Goal: Feedback & Contribution: Submit feedback/report problem

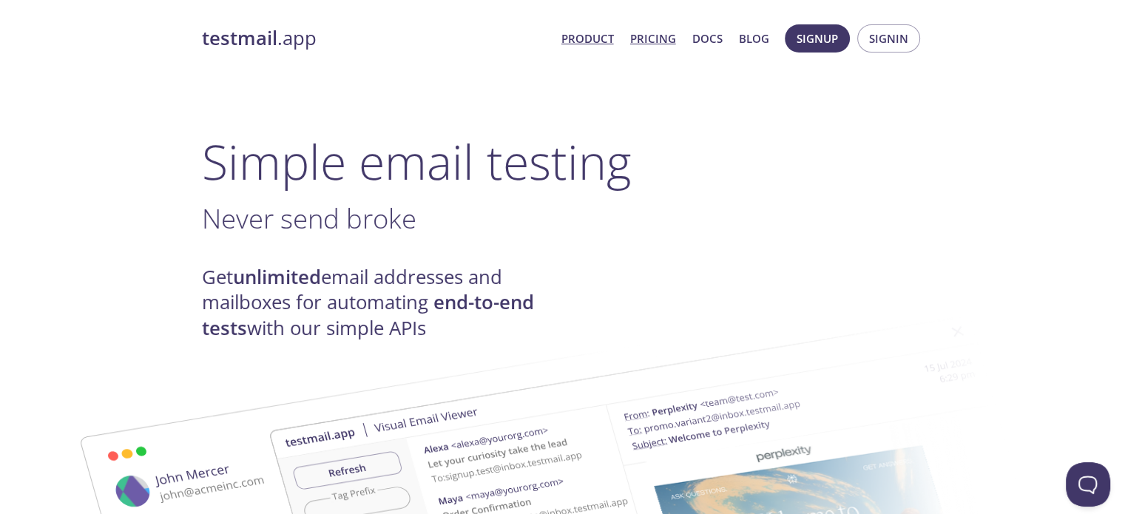
click at [668, 36] on link "Pricing" at bounding box center [653, 38] width 46 height 19
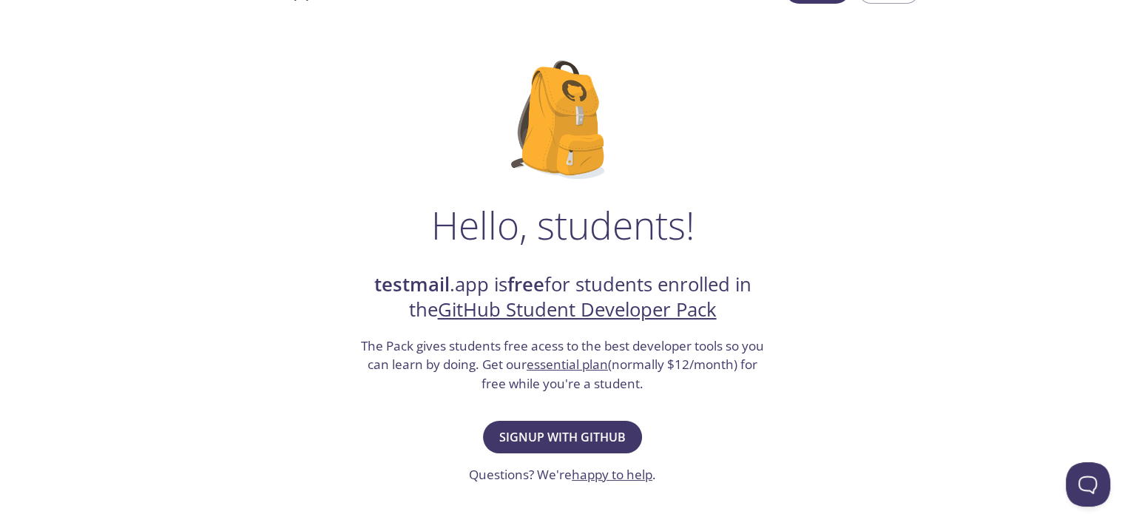
scroll to position [74, 0]
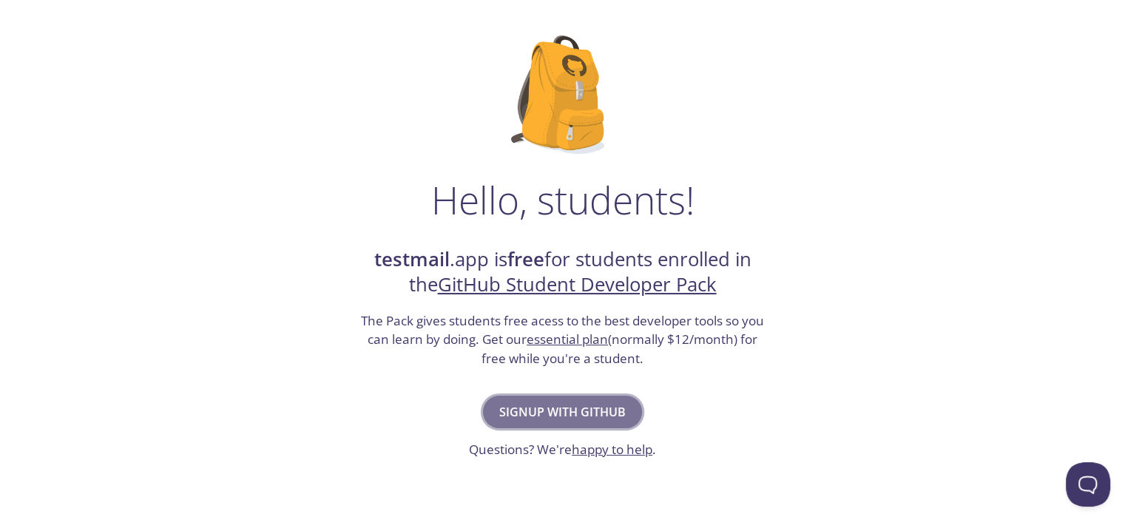
click at [604, 410] on span "Signup with GitHub" at bounding box center [562, 412] width 126 height 21
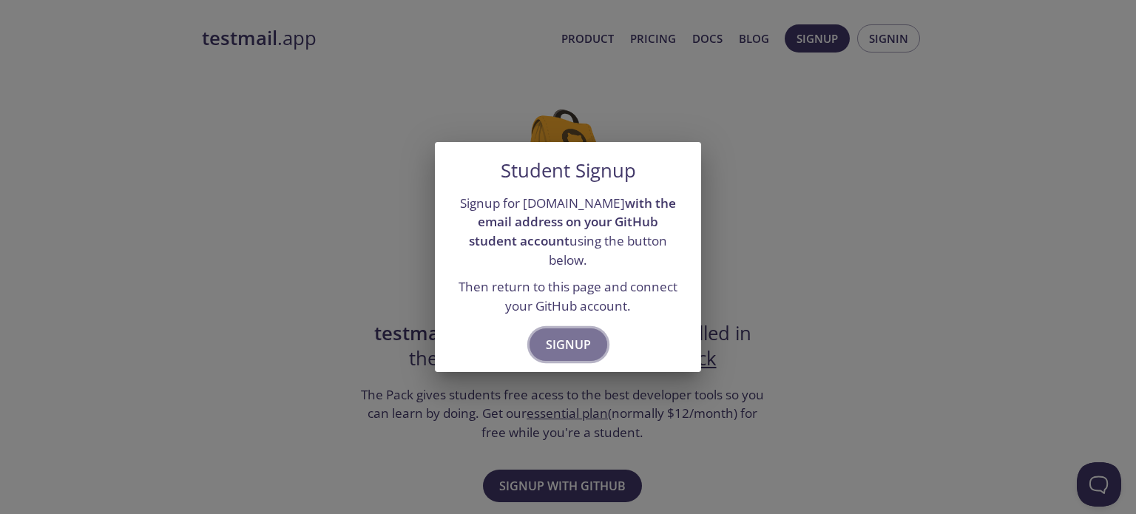
click at [566, 334] on span "Signup" at bounding box center [568, 344] width 45 height 21
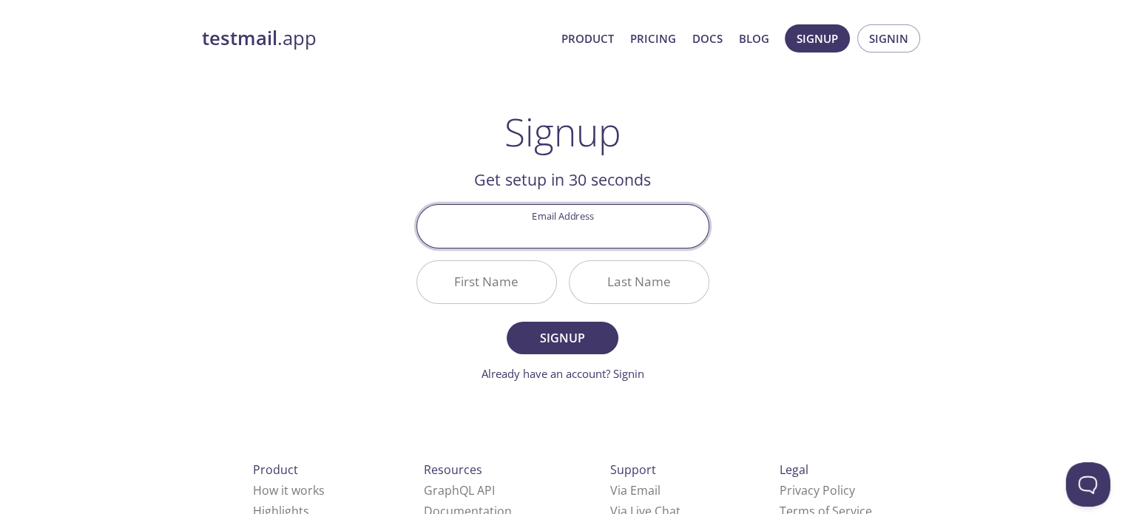
click at [606, 233] on input "Email Address" at bounding box center [562, 226] width 291 height 42
type input "waqasaliarain35@gmail.com"
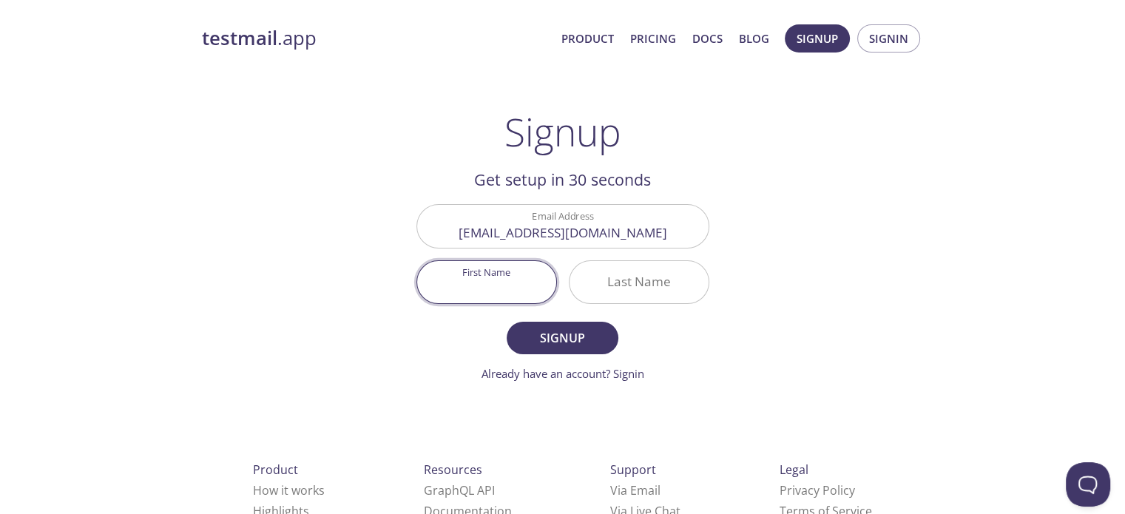
click at [506, 280] on input "First Name" at bounding box center [486, 282] width 139 height 42
type input "Waqas"
click at [609, 283] on input "Last Name" at bounding box center [638, 282] width 139 height 42
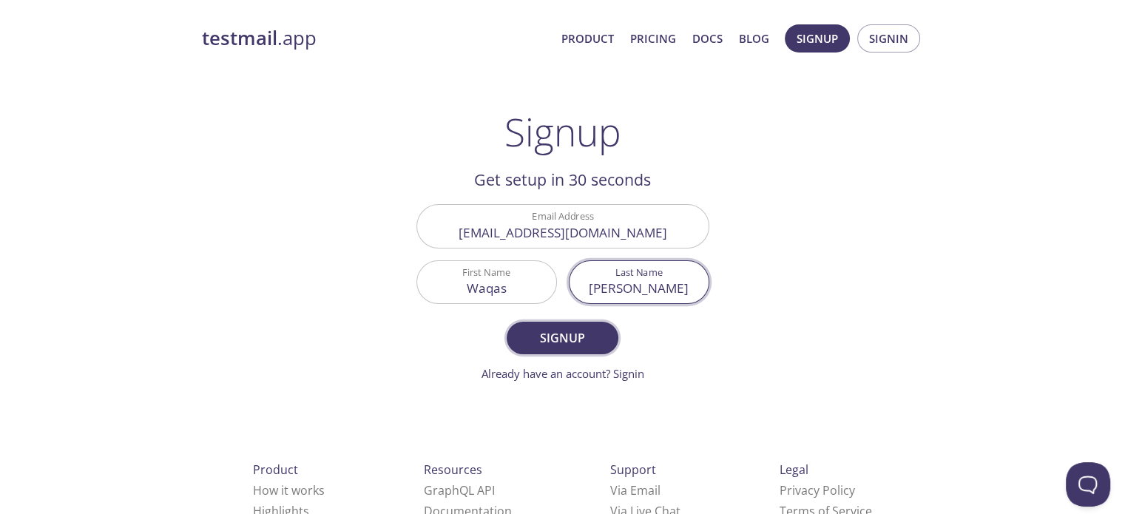
type input "Ali"
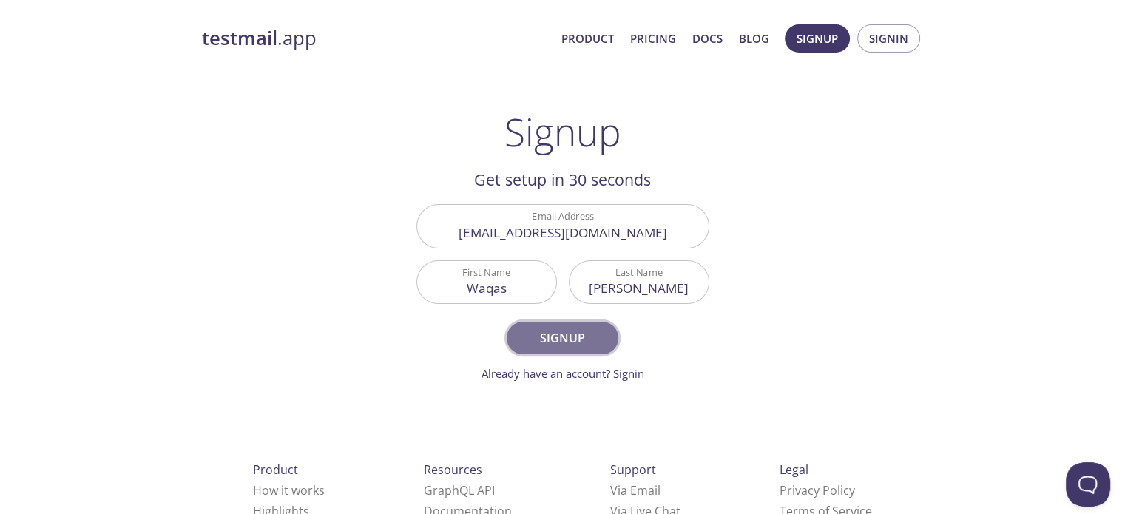
click at [578, 335] on span "Signup" at bounding box center [562, 338] width 78 height 21
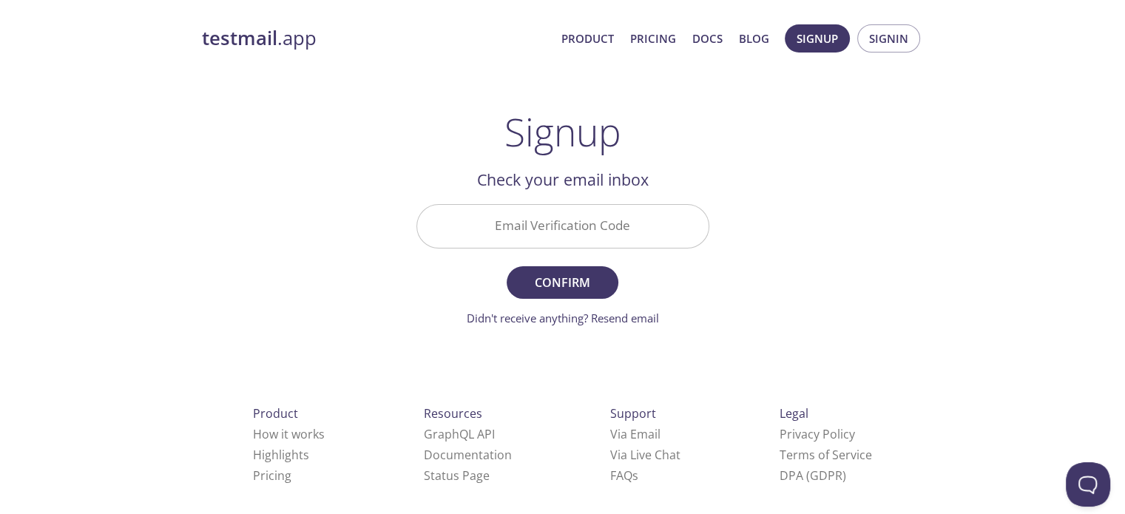
click at [603, 231] on input "Email Verification Code" at bounding box center [562, 226] width 291 height 42
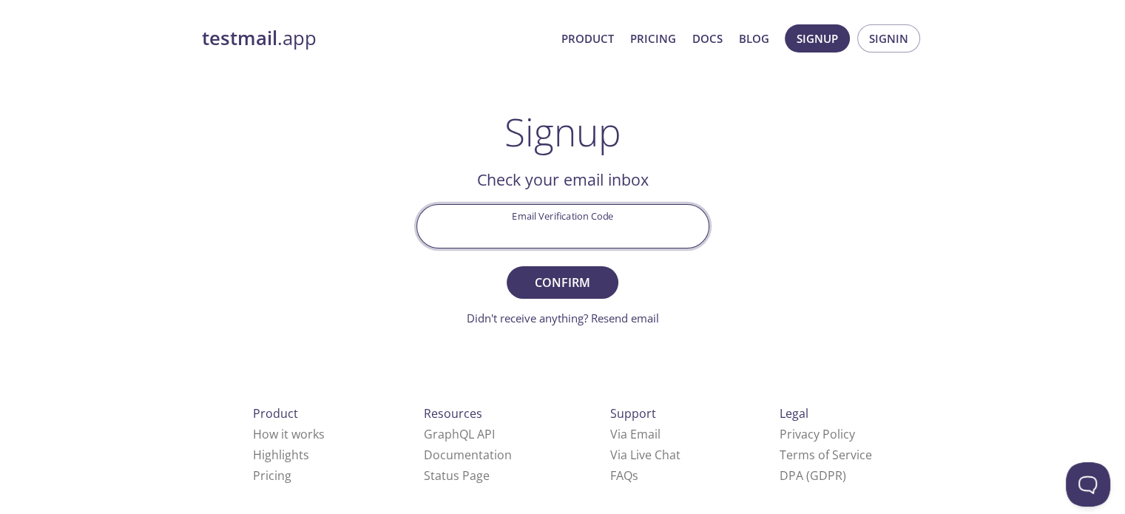
paste input "TTMCCAQ"
type input "TTMCCAQ"
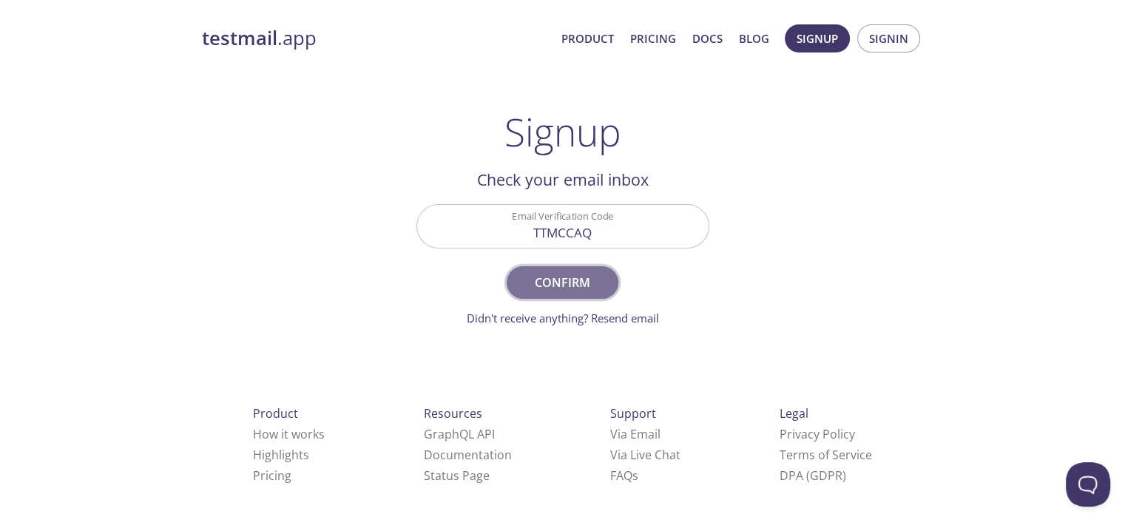
click at [571, 278] on span "Confirm" at bounding box center [562, 282] width 78 height 21
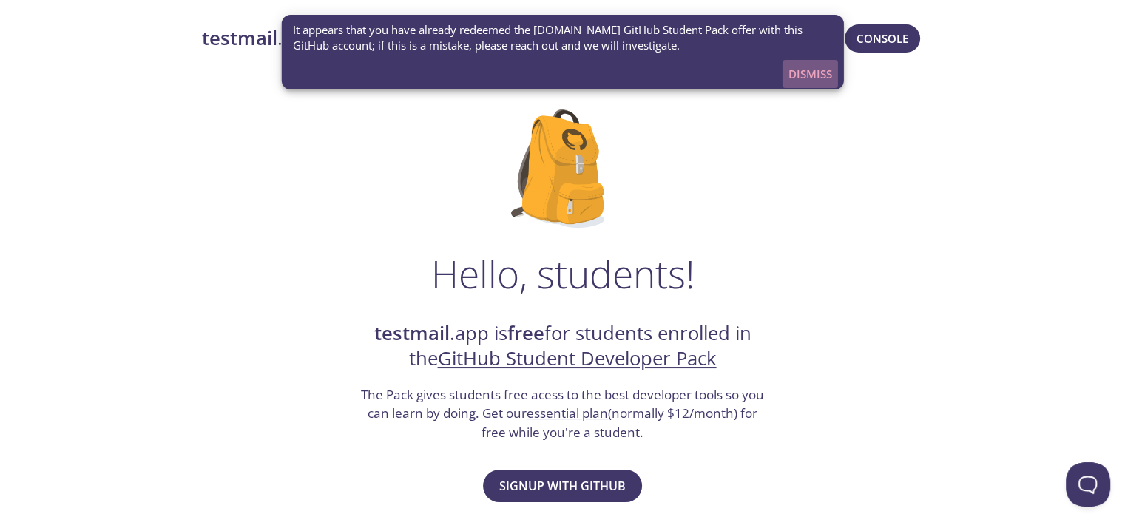
click at [818, 70] on span "Dismiss" at bounding box center [810, 73] width 44 height 19
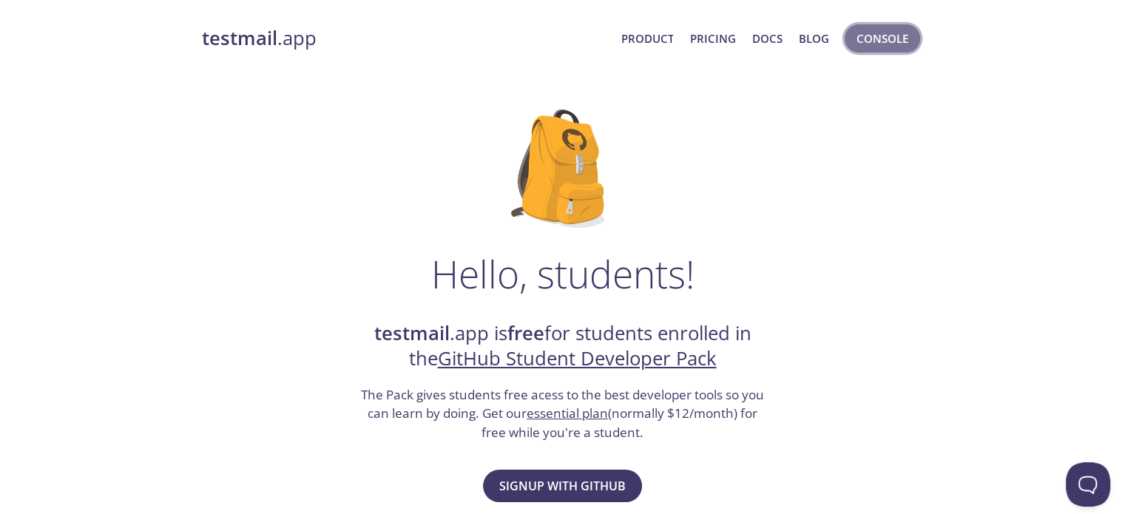
click at [866, 38] on span "Console" at bounding box center [882, 38] width 52 height 19
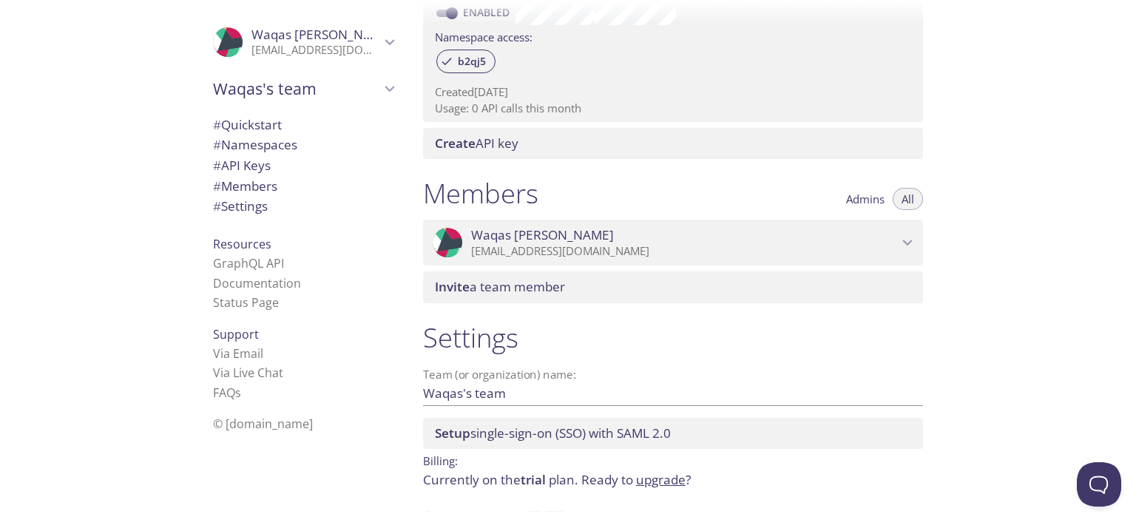
scroll to position [538, 0]
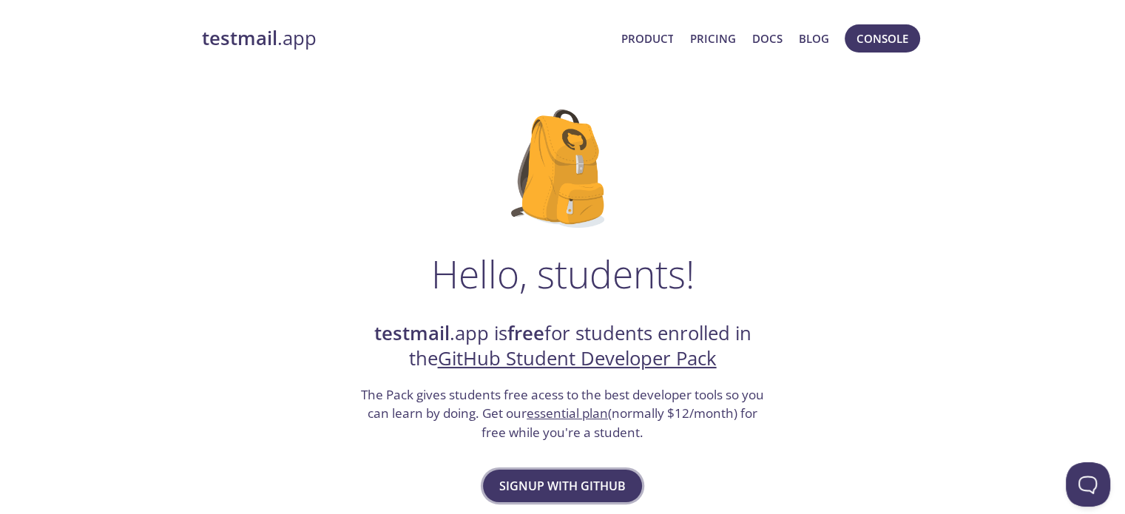
click at [583, 488] on span "Signup with GitHub" at bounding box center [562, 485] width 126 height 21
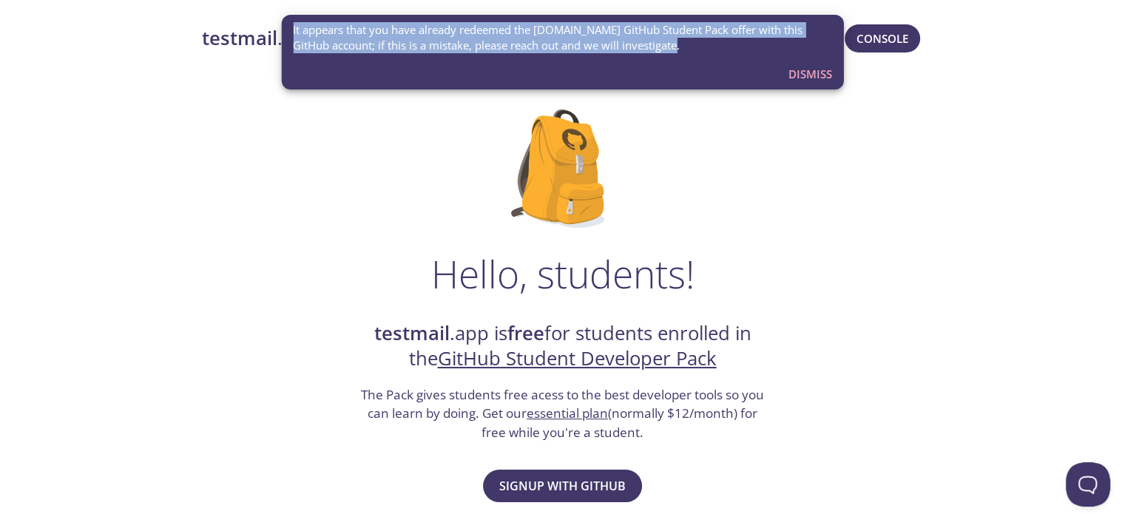
drag, startPoint x: 657, startPoint y: 47, endPoint x: 291, endPoint y: 22, distance: 366.9
click at [291, 22] on div "It appears that you have already redeemed the [DOMAIN_NAME] GitHub Student Pack…" at bounding box center [562, 52] width 563 height 75
copy span "It appears that you have already redeemed the [DOMAIN_NAME] GitHub Student Pack…"
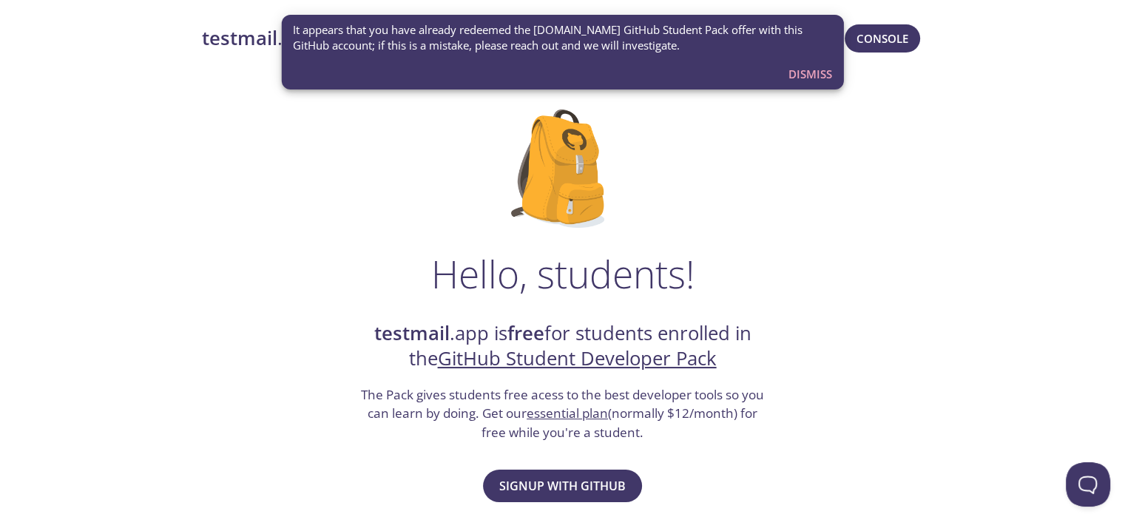
click at [1078, 481] on button "Open Beacon popover" at bounding box center [1085, 481] width 44 height 44
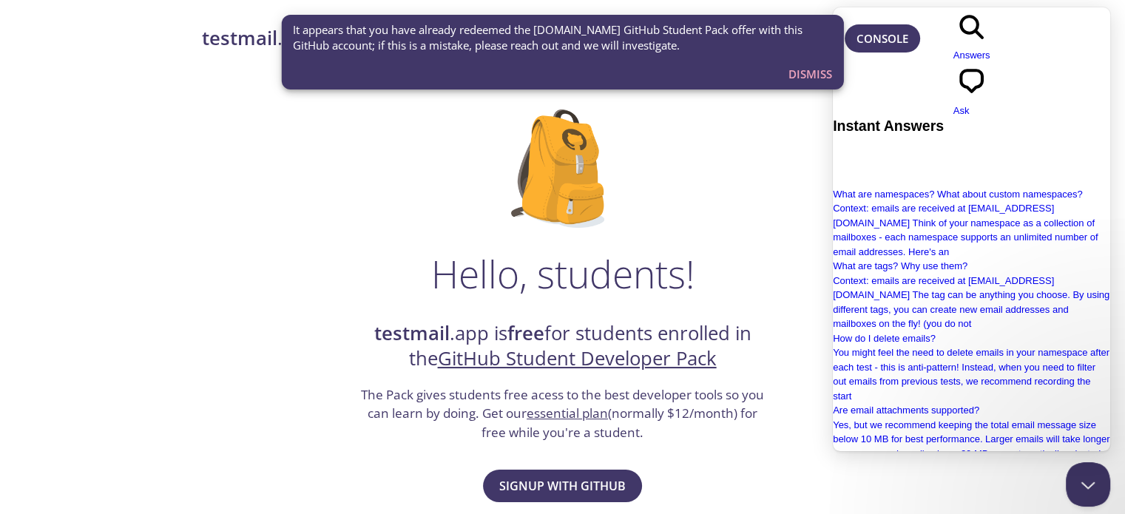
type input "hi"
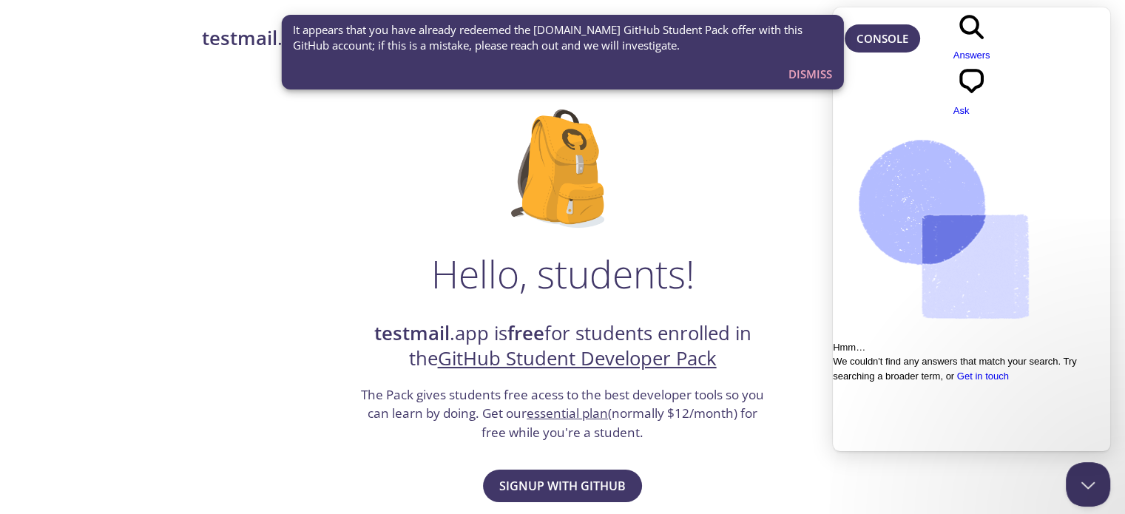
type input "It appears that you have already redeemed the [DOMAIN_NAME] GitHub Student Pack…"
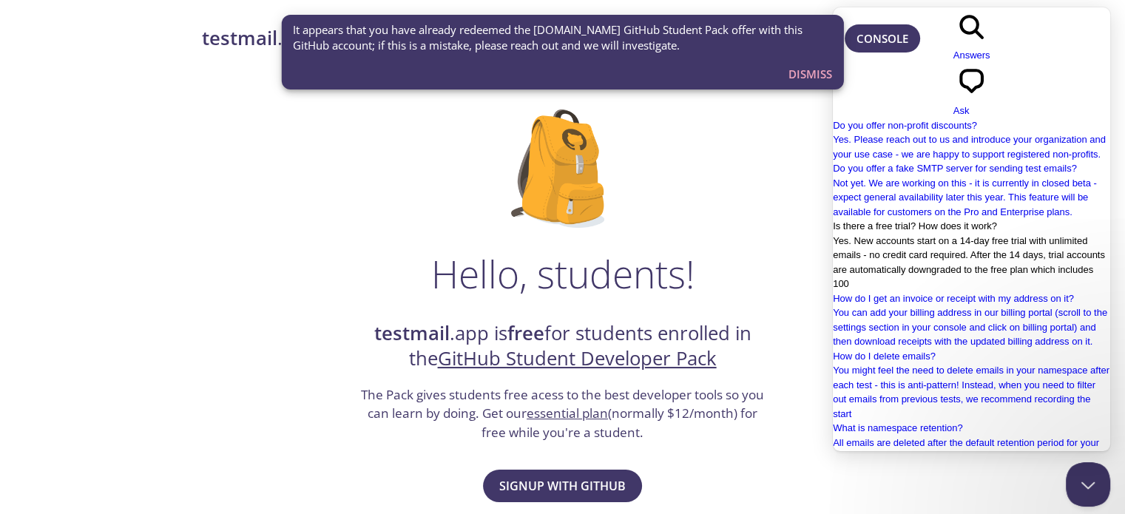
scroll to position [906, 0]
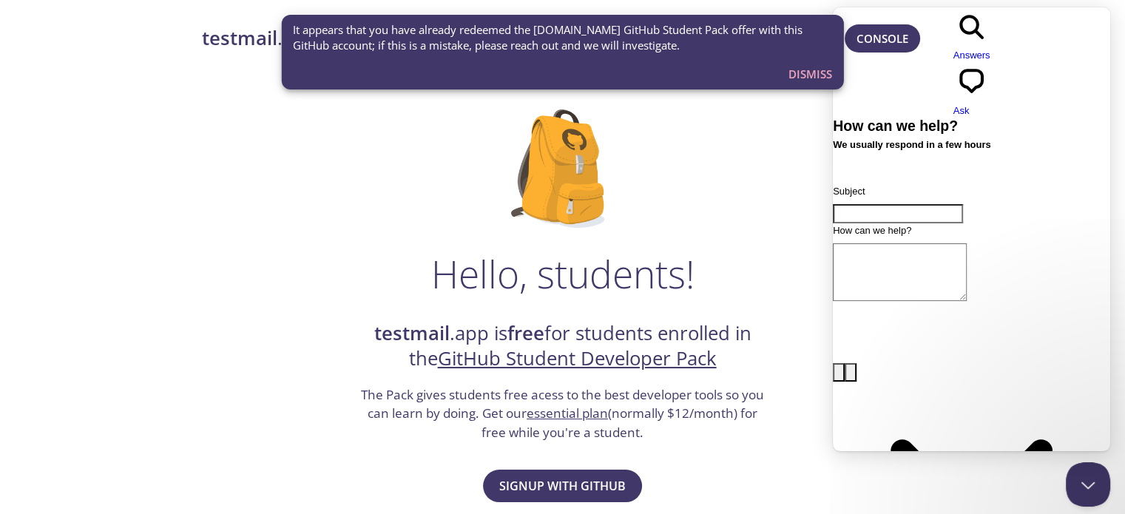
click at [938, 204] on input "Subject" at bounding box center [898, 213] width 130 height 19
type input "facing an issue while connecting githun student pack"
click at [906, 243] on textarea "How can we help?" at bounding box center [900, 272] width 134 height 58
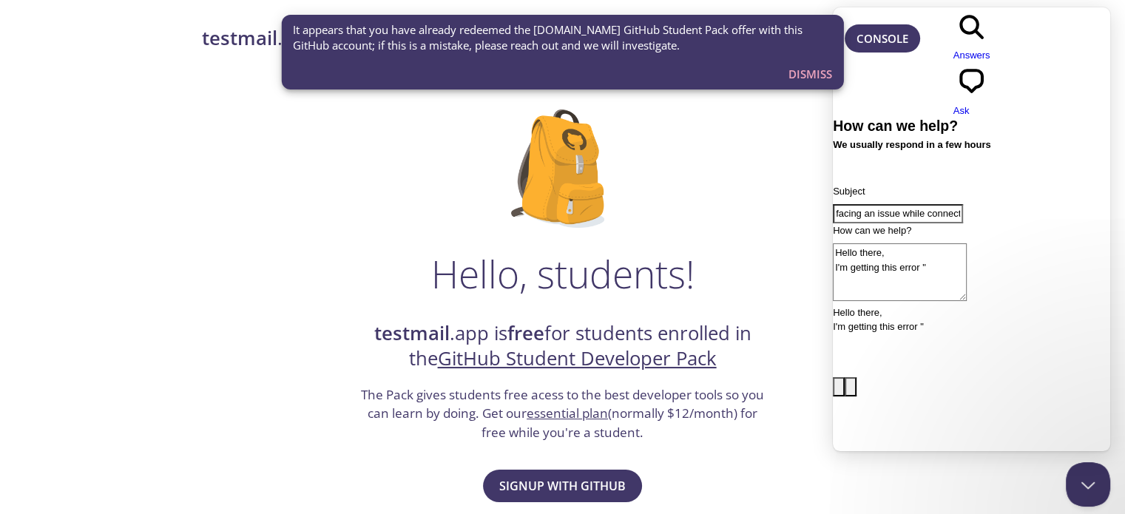
paste textarea "It appears that you have already redeemed the [DOMAIN_NAME] GitHub Student Pack…"
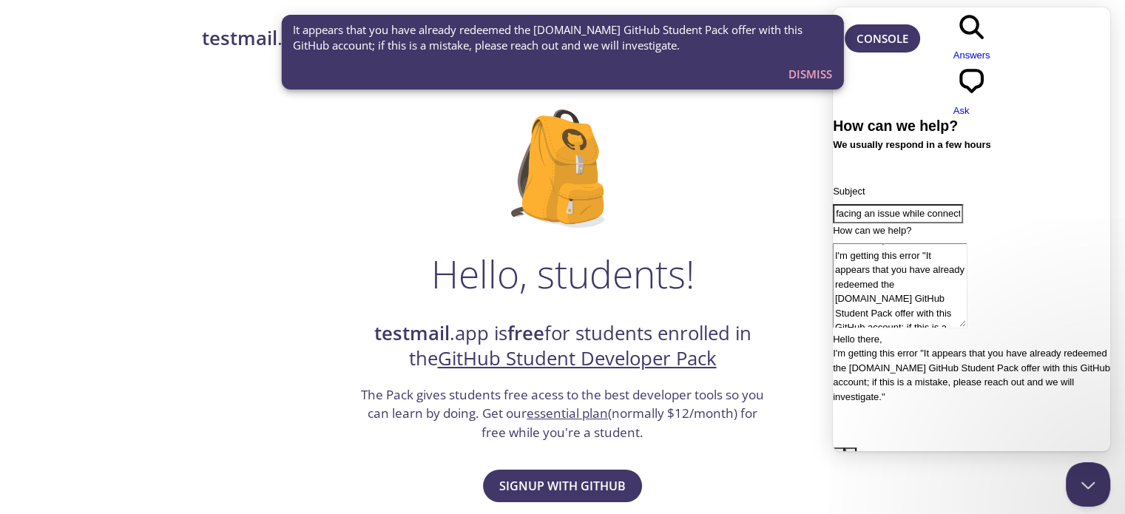
type textarea "Hello there, I'm getting this error "It appears that you have already redeemed …"
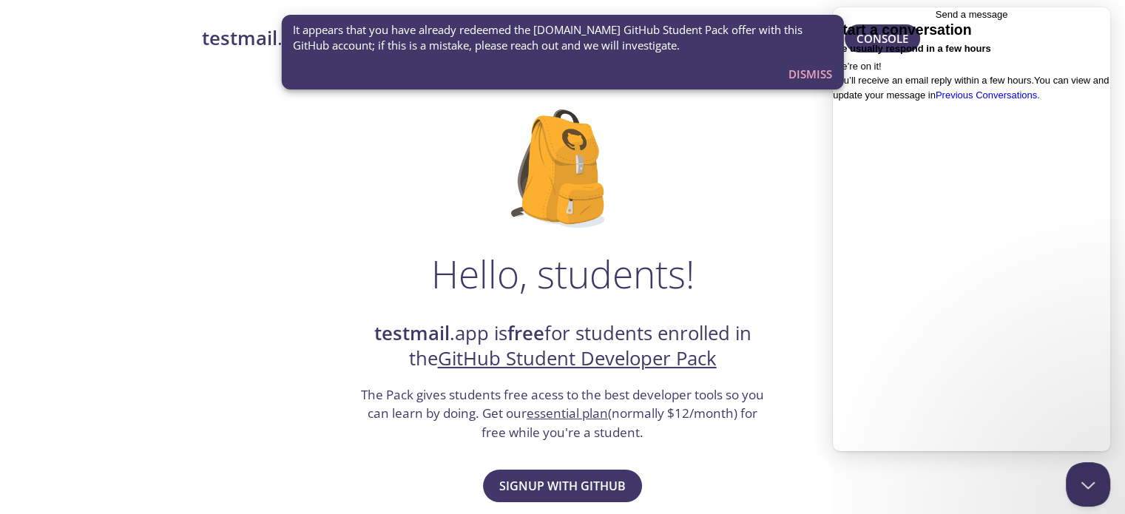
click at [796, 79] on span "Dismiss" at bounding box center [810, 73] width 44 height 19
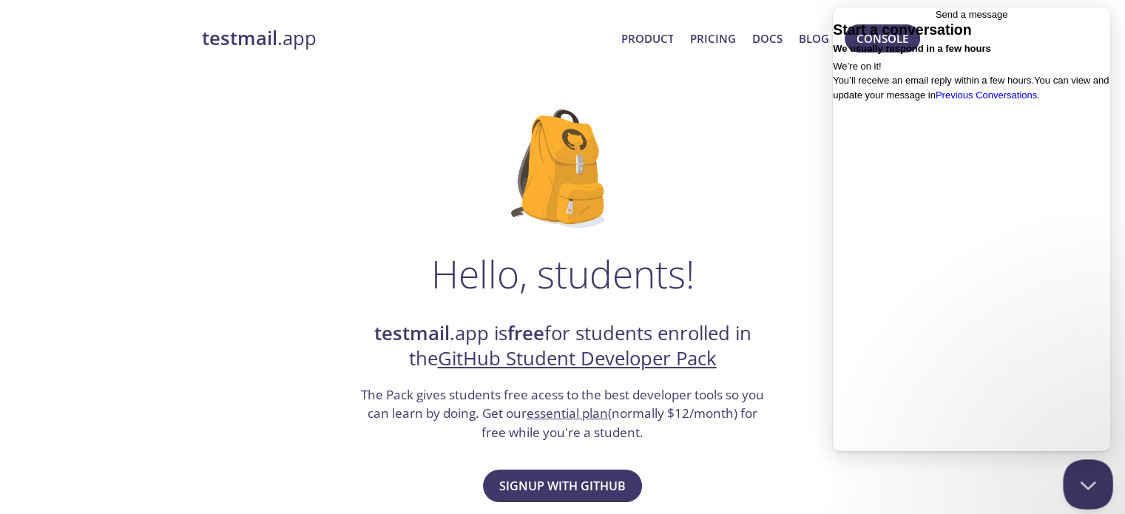
click at [1085, 484] on button "Close Beacon popover" at bounding box center [1085, 481] width 44 height 44
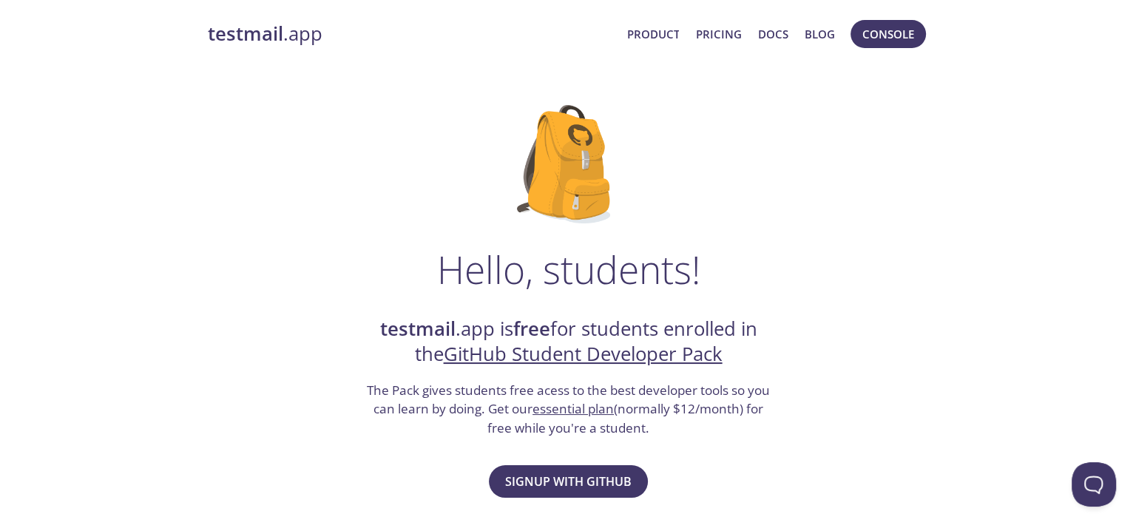
scroll to position [0, 0]
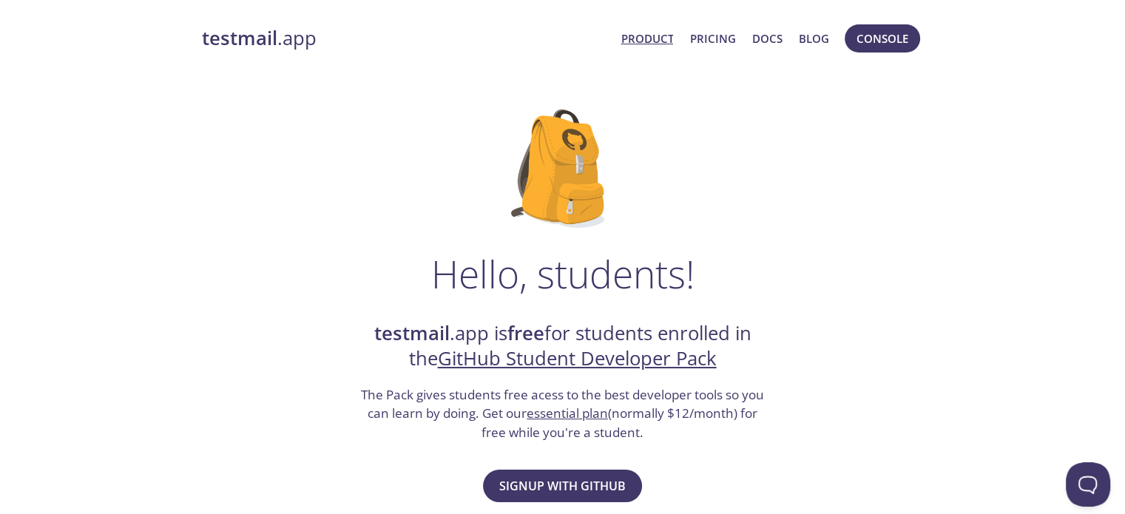
click at [662, 44] on link "Product" at bounding box center [646, 38] width 53 height 19
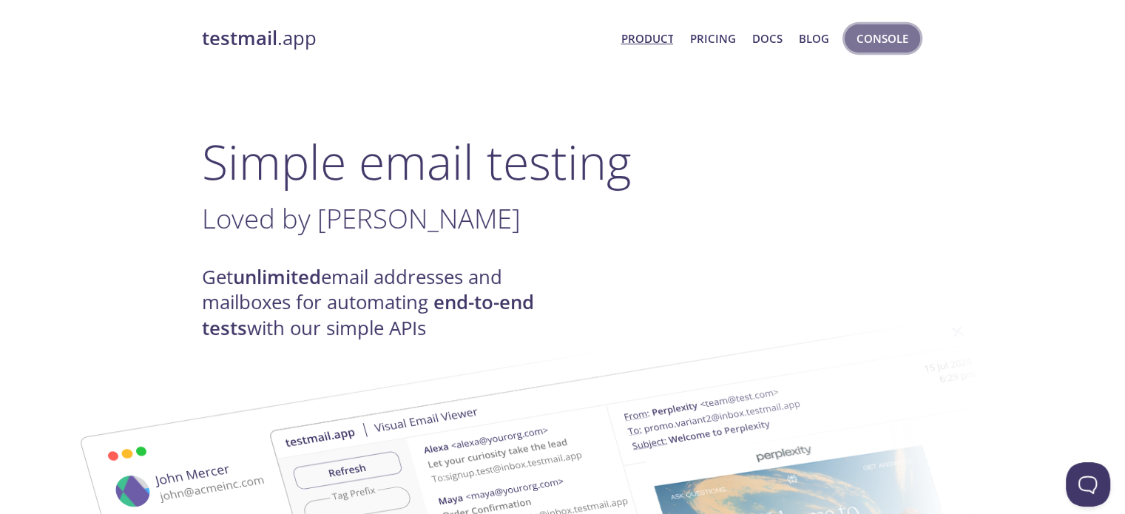
click at [861, 38] on span "Console" at bounding box center [882, 38] width 52 height 19
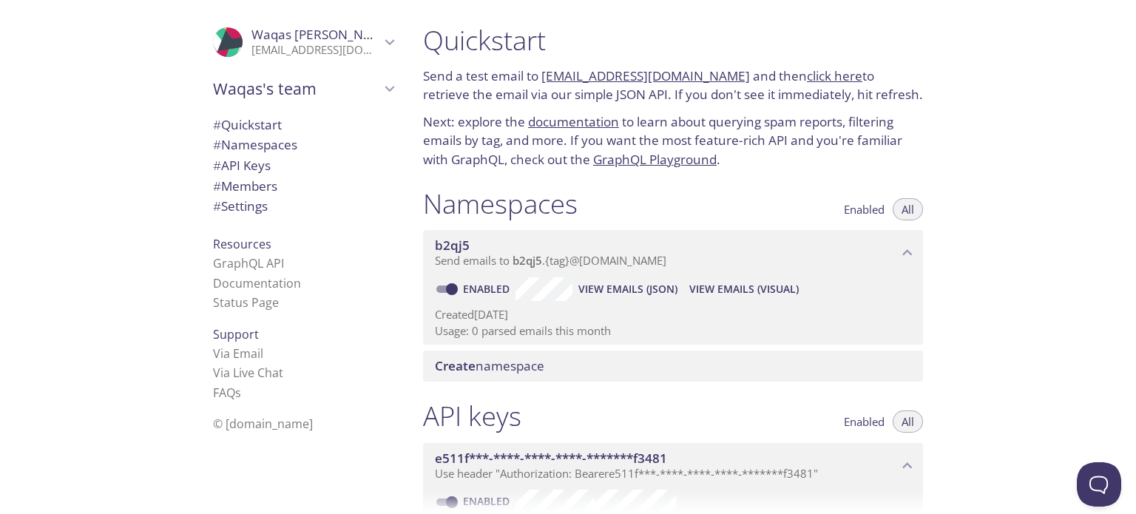
click at [332, 55] on p "[EMAIL_ADDRESS][DOMAIN_NAME]" at bounding box center [315, 50] width 129 height 15
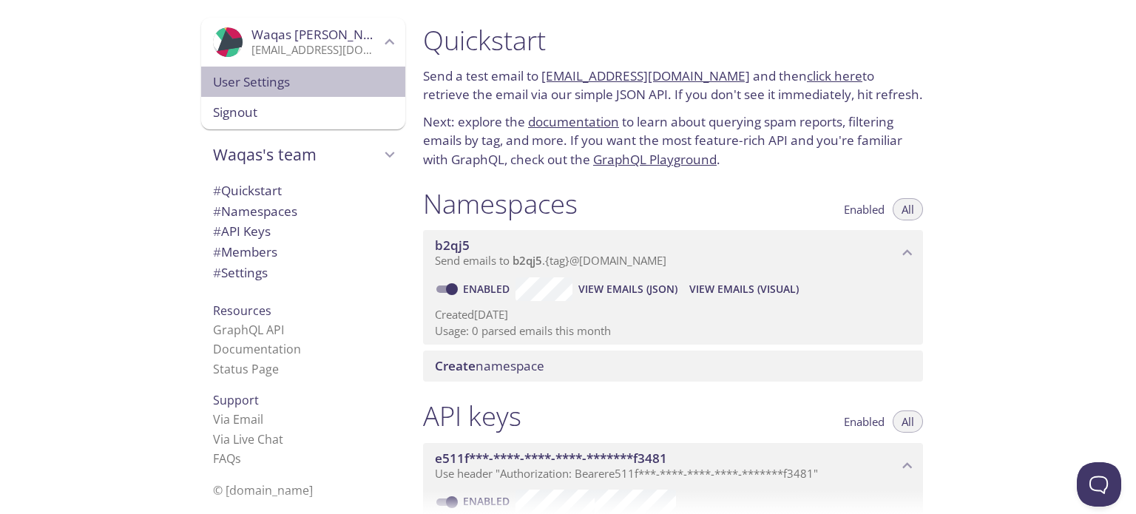
click at [294, 76] on span "User Settings" at bounding box center [303, 81] width 180 height 19
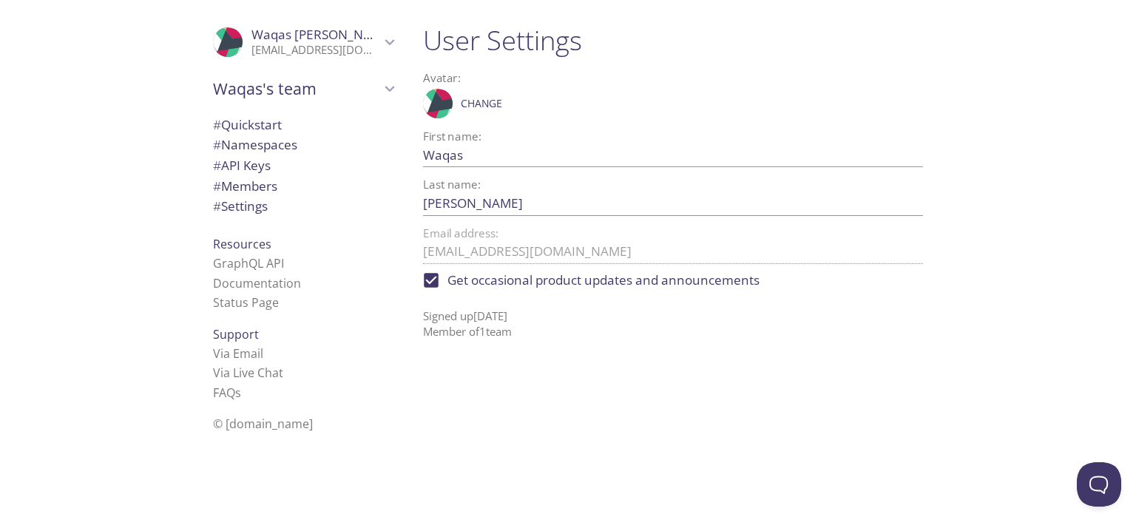
click at [259, 145] on span "# Namespaces" at bounding box center [255, 144] width 84 height 17
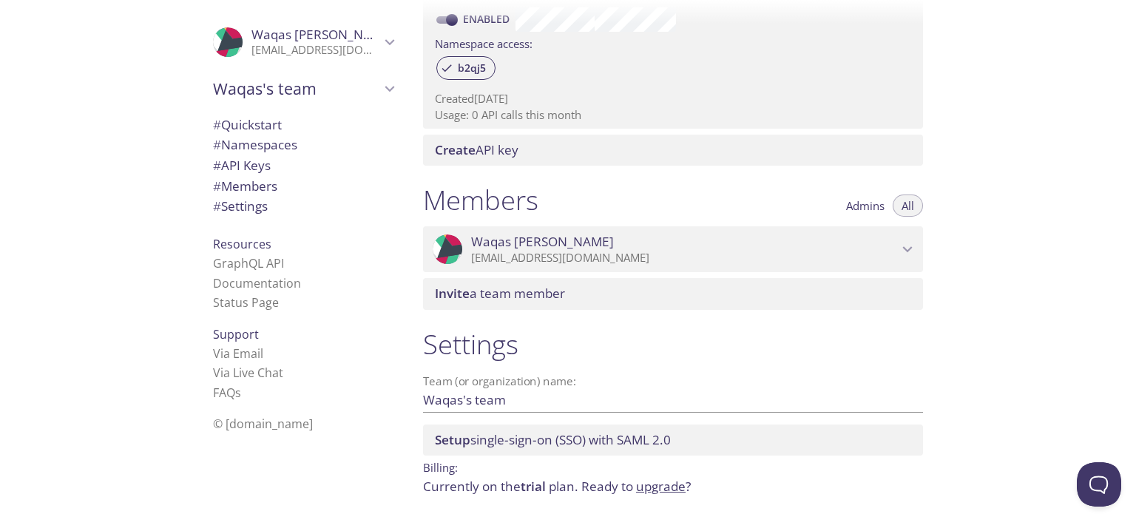
scroll to position [538, 0]
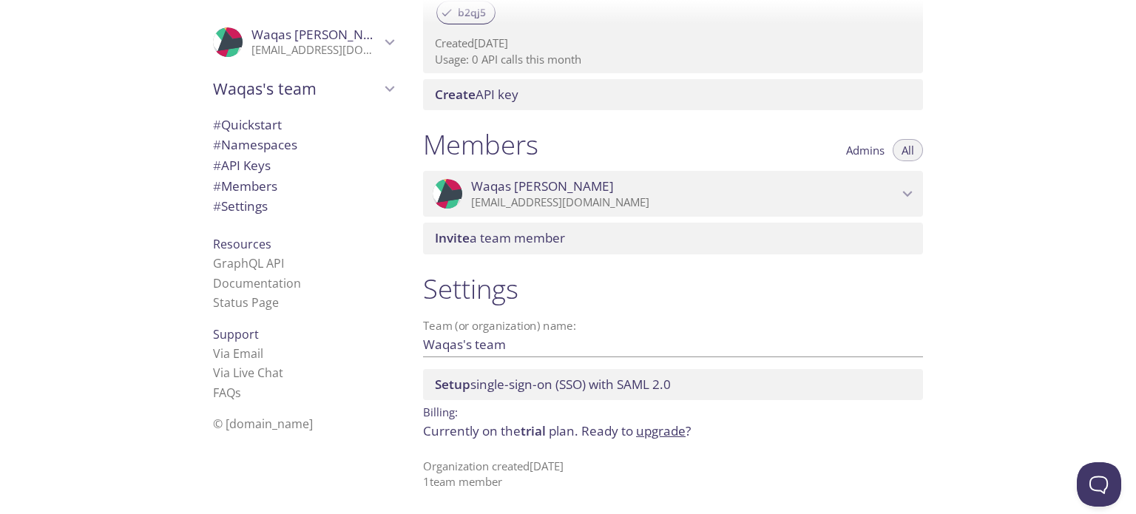
click at [228, 339] on span "Support" at bounding box center [236, 334] width 46 height 16
click at [257, 368] on link "Via Live Chat" at bounding box center [248, 373] width 70 height 16
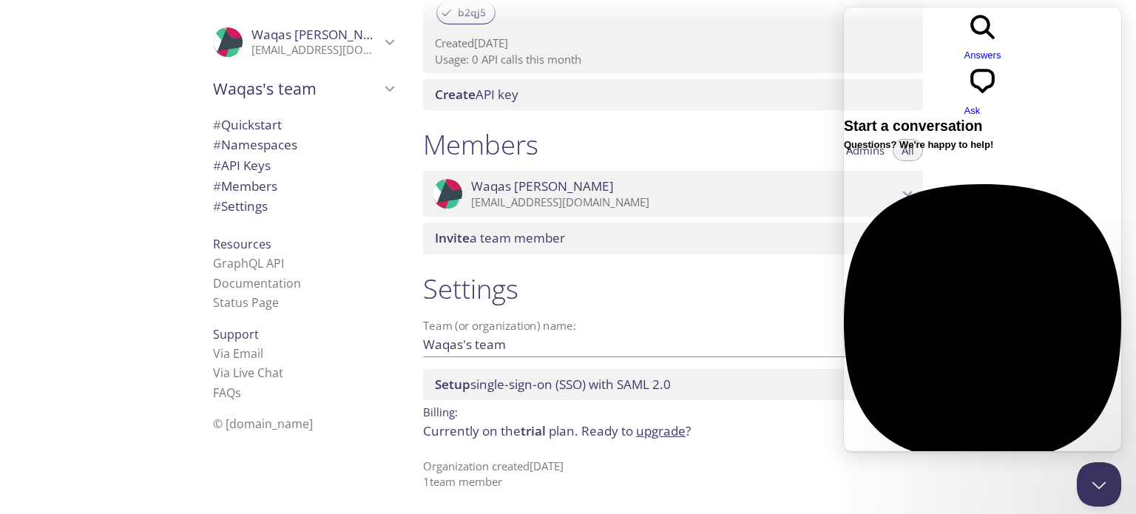
click at [261, 203] on span "# Settings" at bounding box center [303, 206] width 180 height 19
